Goal: Task Accomplishment & Management: Complete application form

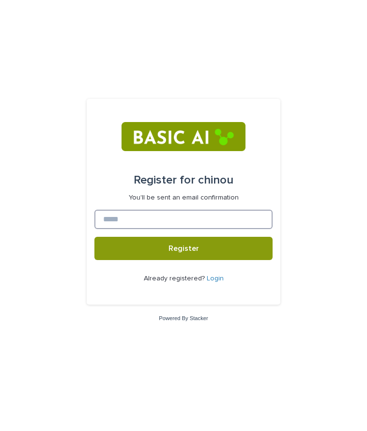
click at [133, 221] on input at bounding box center [183, 219] width 178 height 19
click at [115, 217] on input at bounding box center [183, 219] width 178 height 19
type input "**********"
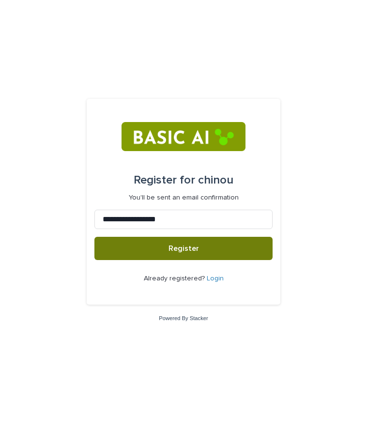
click at [139, 251] on button "Register" at bounding box center [183, 248] width 178 height 23
